Goal: Task Accomplishment & Management: Use online tool/utility

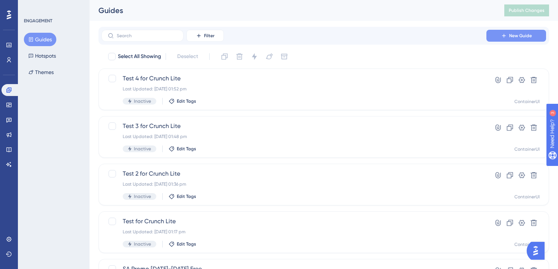
click at [501, 32] on button "New Guide" at bounding box center [516, 36] width 60 height 12
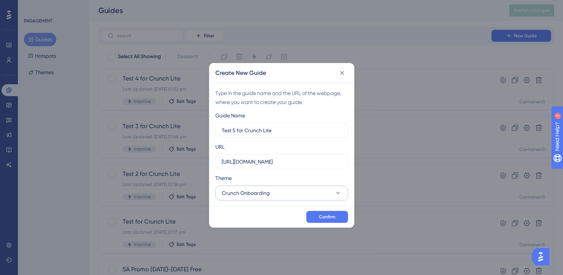
type input "Test 5 for Crunch Lite"
click at [326, 199] on button "Crunch Onboarding" at bounding box center [281, 193] width 133 height 15
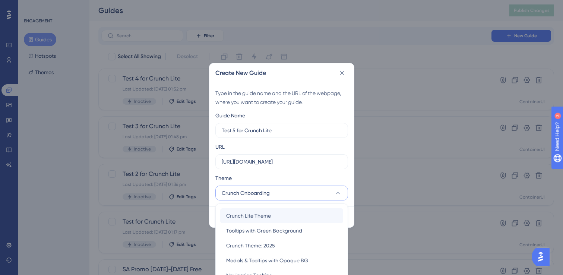
scroll to position [48, 0]
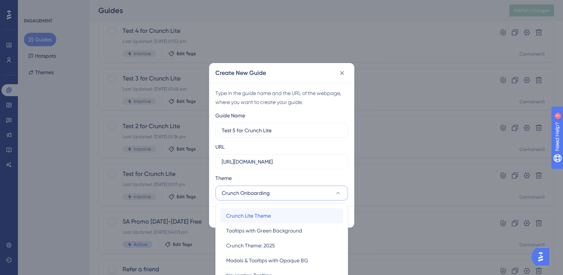
click at [283, 213] on div "Crunch Lite Theme Crunch Lite Theme" at bounding box center [281, 215] width 111 height 15
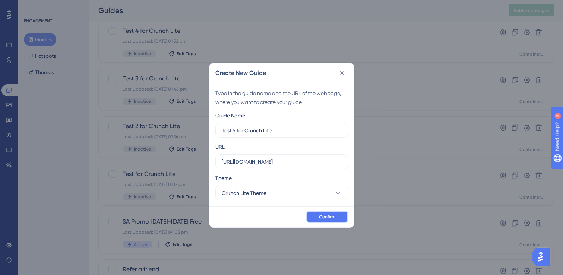
click at [328, 214] on span "Confirm" at bounding box center [327, 217] width 16 height 6
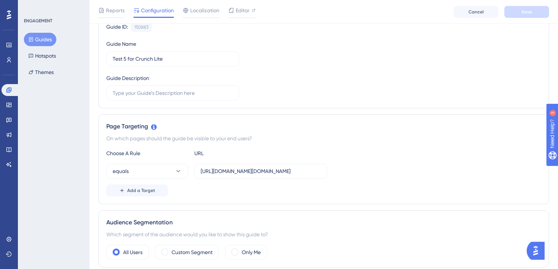
scroll to position [73, 0]
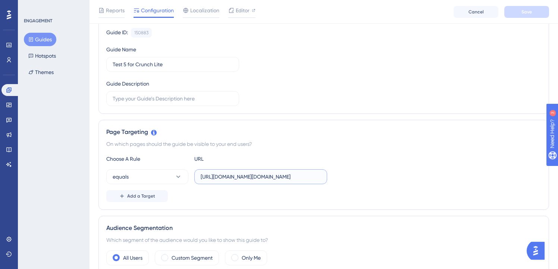
click at [265, 177] on input "https://accounts.crunch.co.uk/?return-to=https://my.crunch.co.uk/" at bounding box center [261, 177] width 120 height 8
paste input "my.crunch.co.uk/home/welcome"
click at [287, 161] on div "Choose A Rule URL" at bounding box center [323, 159] width 435 height 9
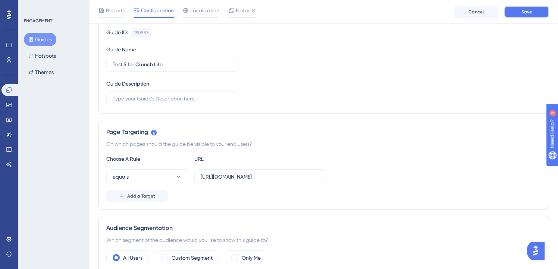
click at [540, 10] on button "Save" at bounding box center [526, 12] width 45 height 12
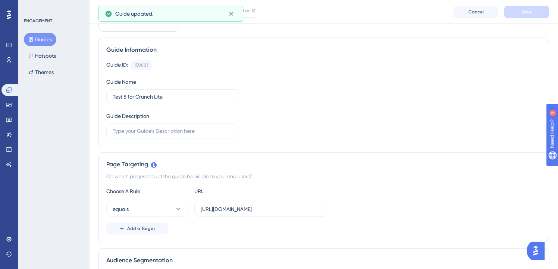
scroll to position [0, 0]
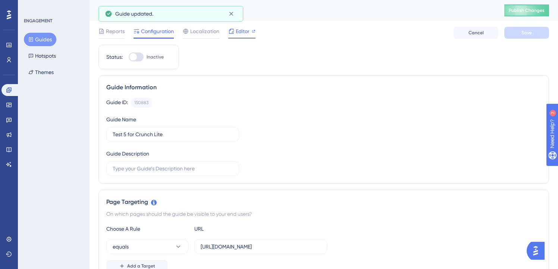
click at [240, 30] on span "Editor" at bounding box center [243, 31] width 14 height 9
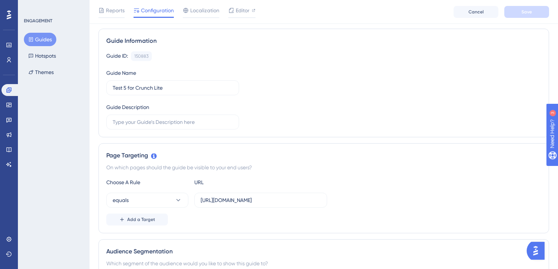
scroll to position [50, 0]
click at [242, 202] on input "https://my.crunch.co.uk/home/welcome/" at bounding box center [261, 200] width 120 height 8
paste input "banking"
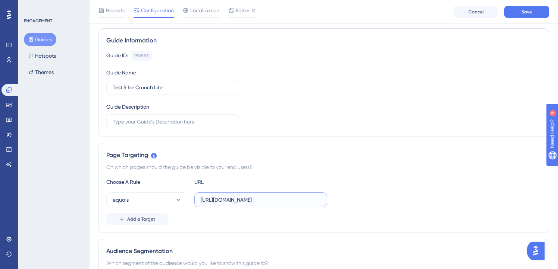
type input "https://my.crunch.co.uk/banking/"
click at [328, 162] on div "Page Targeting On which pages should the guide be visible to your end users? Ch…" at bounding box center [323, 188] width 450 height 90
click at [523, 11] on span "Save" at bounding box center [526, 12] width 10 height 6
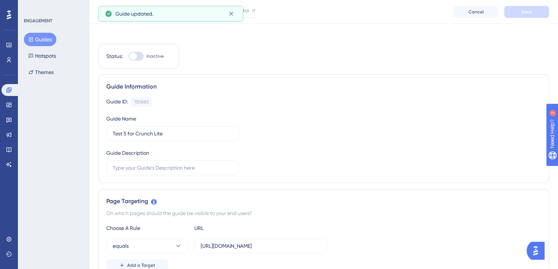
scroll to position [0, 0]
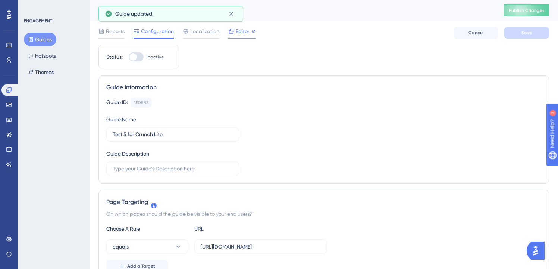
click at [232, 35] on div at bounding box center [231, 31] width 6 height 9
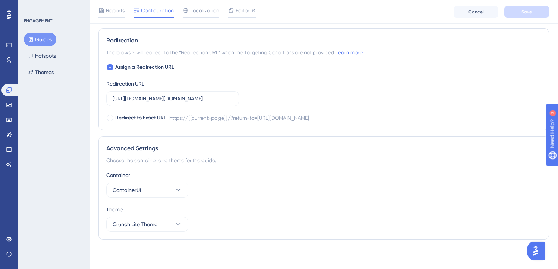
scroll to position [524, 0]
click at [124, 67] on span "Assign a Redirection URL" at bounding box center [144, 67] width 59 height 9
checkbox input "false"
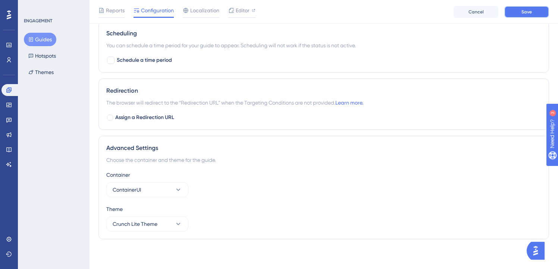
click at [511, 13] on button "Save" at bounding box center [526, 12] width 45 height 12
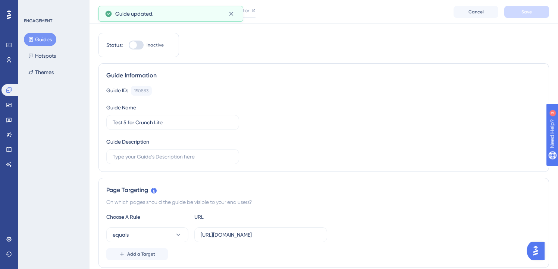
scroll to position [0, 0]
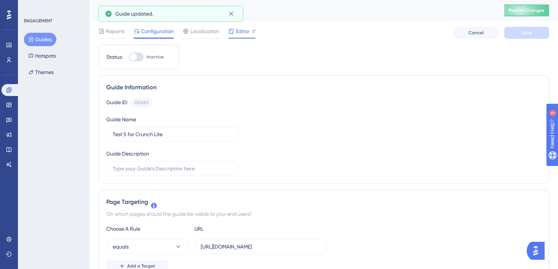
click at [240, 31] on span "Editor" at bounding box center [243, 31] width 14 height 9
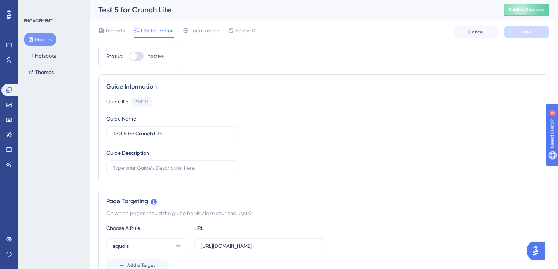
scroll to position [1, 0]
click at [39, 49] on button "Hotspots" at bounding box center [42, 55] width 37 height 13
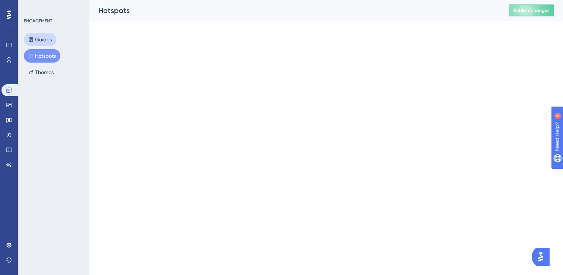
click at [45, 42] on button "Guides" at bounding box center [40, 39] width 32 height 13
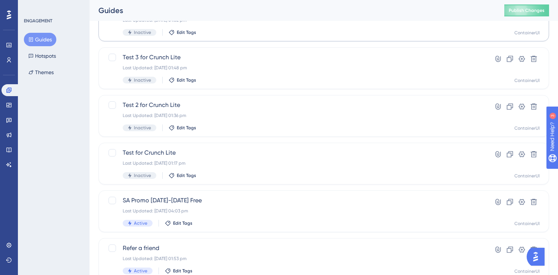
scroll to position [116, 0]
click at [518, 151] on icon at bounding box center [521, 154] width 7 height 7
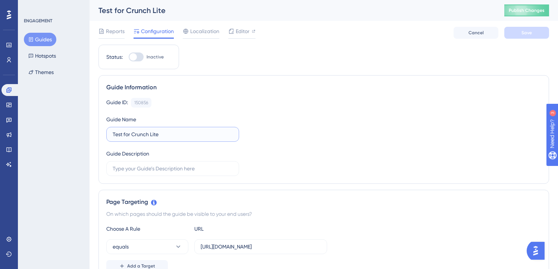
click at [123, 135] on input "Test for Crunch Lite" at bounding box center [173, 134] width 120 height 8
type input "Test 1 for Crunch Lite"
click at [521, 31] on span "Save" at bounding box center [526, 33] width 10 height 6
click at [37, 35] on button "Guides" at bounding box center [40, 39] width 32 height 13
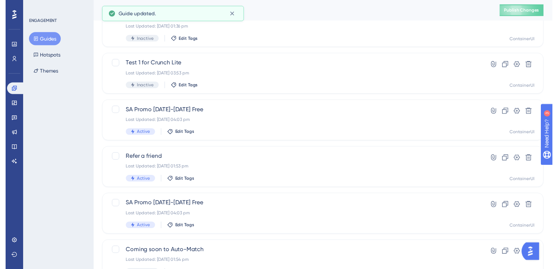
scroll to position [17, 0]
